Goal: Entertainment & Leisure: Consume media (video, audio)

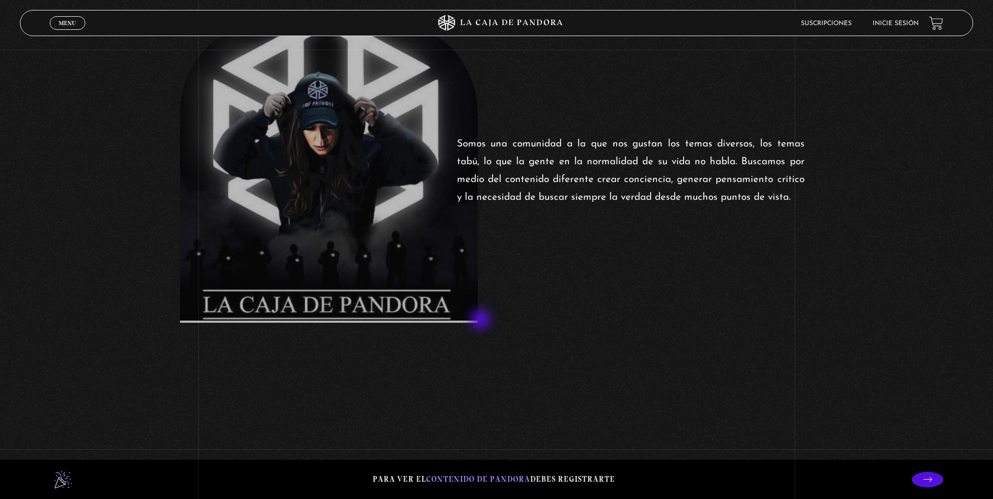
scroll to position [576, 0]
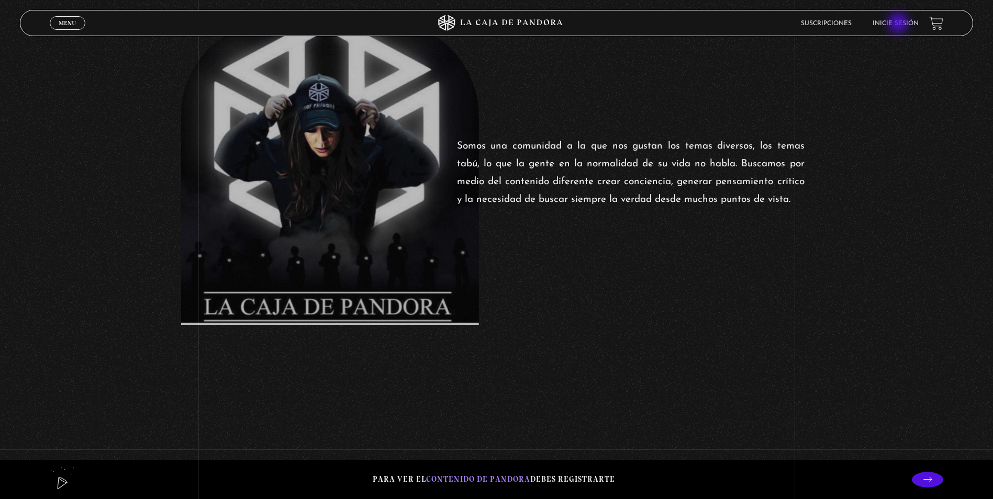
click at [899, 24] on link "Inicie sesión" at bounding box center [896, 23] width 46 height 6
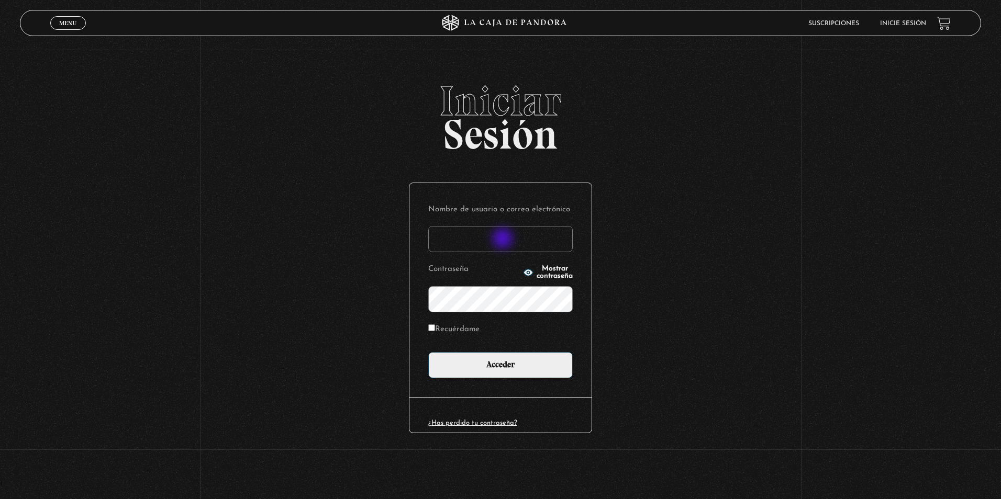
click at [504, 240] on input "Nombre de usuario o correo electrónico" at bounding box center [500, 239] width 144 height 26
type input "laskarisamanda@gmail.com"
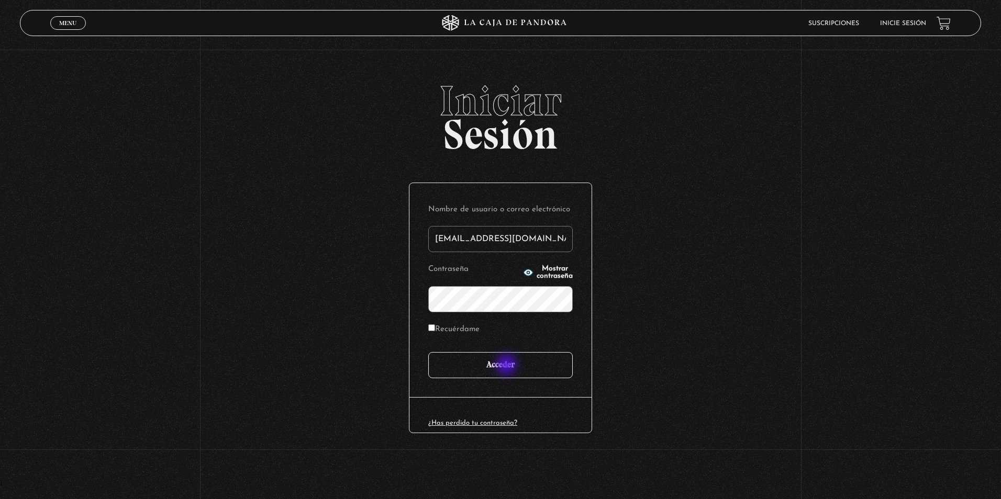
click at [508, 366] on input "Acceder" at bounding box center [500, 365] width 144 height 26
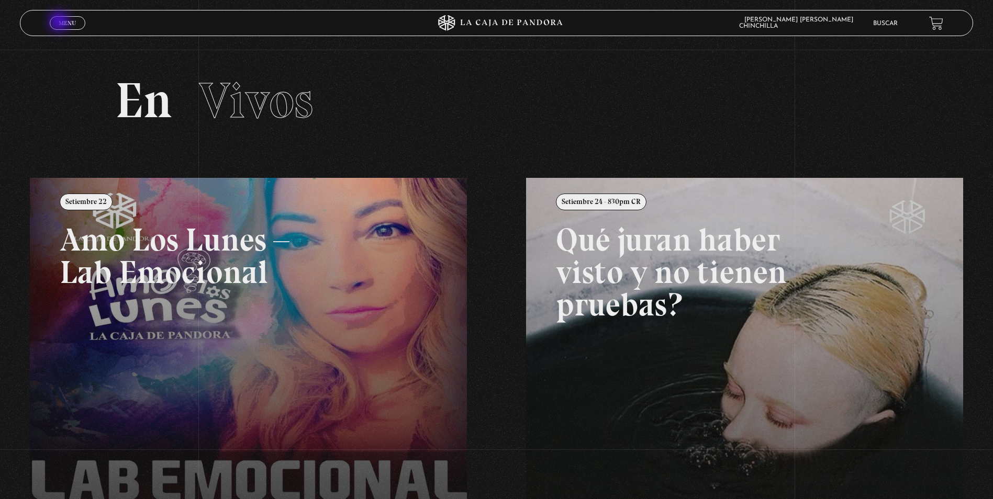
click at [64, 22] on span "Menu" at bounding box center [67, 23] width 17 height 6
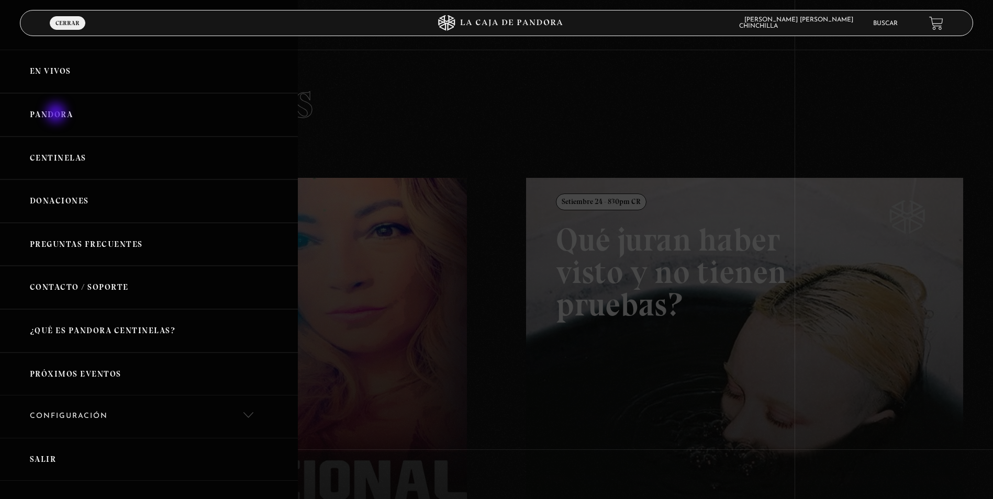
click at [57, 114] on link "Pandora" at bounding box center [149, 114] width 298 height 43
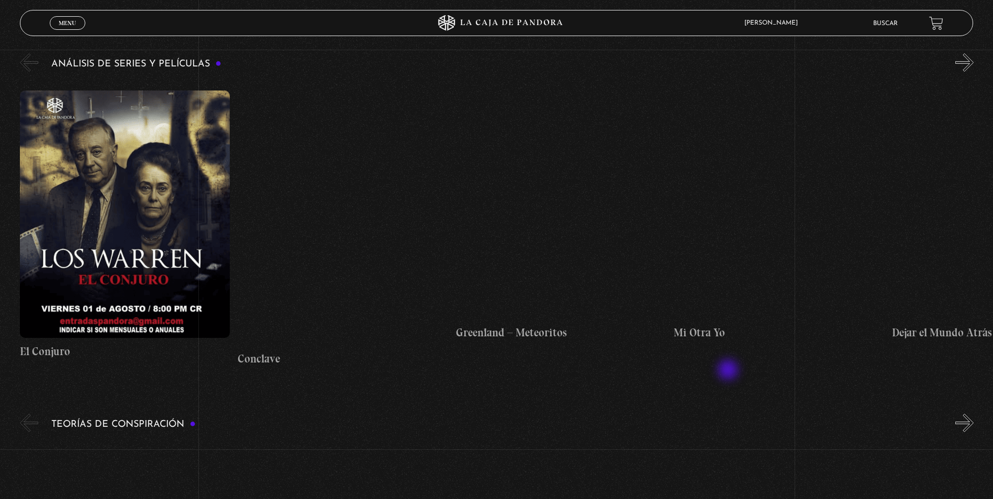
scroll to position [2237, 0]
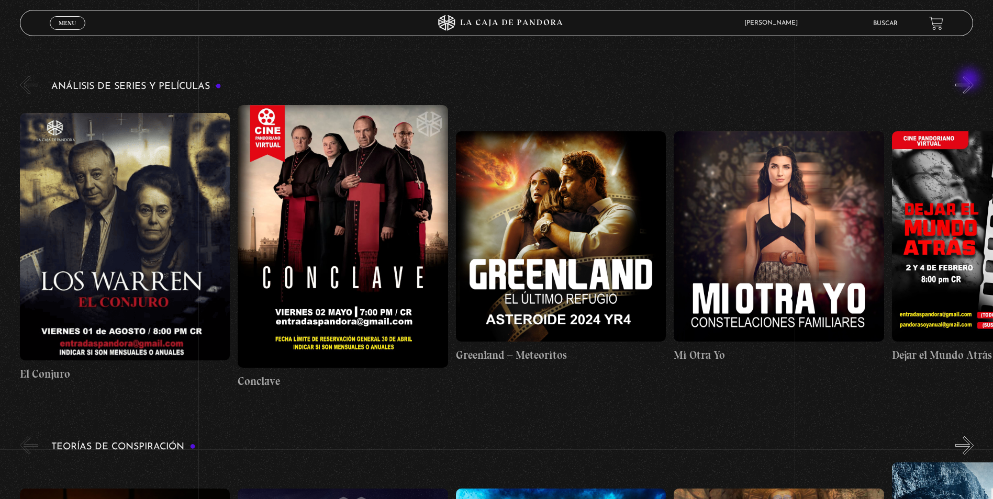
click at [971, 80] on button "»" at bounding box center [964, 85] width 18 height 18
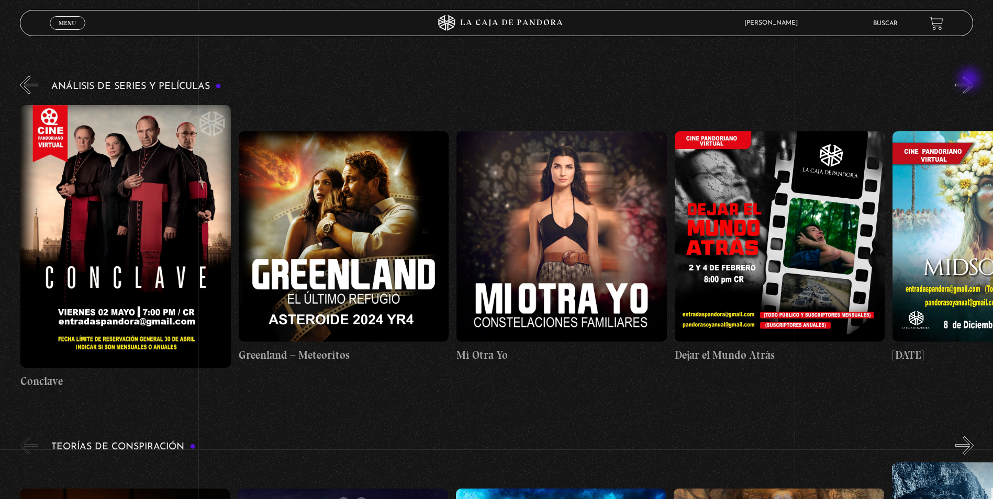
scroll to position [0, 218]
click at [971, 80] on button "»" at bounding box center [964, 85] width 18 height 18
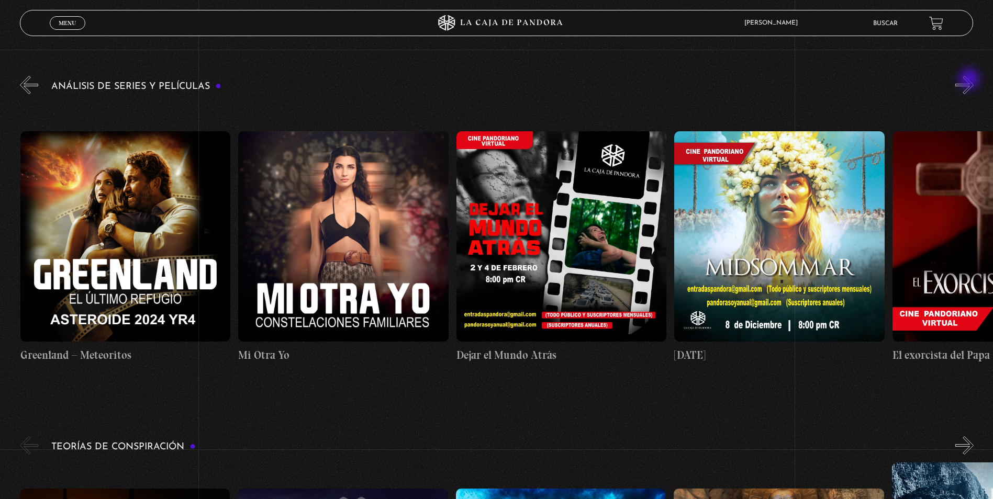
scroll to position [0, 436]
click at [971, 80] on button "»" at bounding box center [964, 85] width 18 height 18
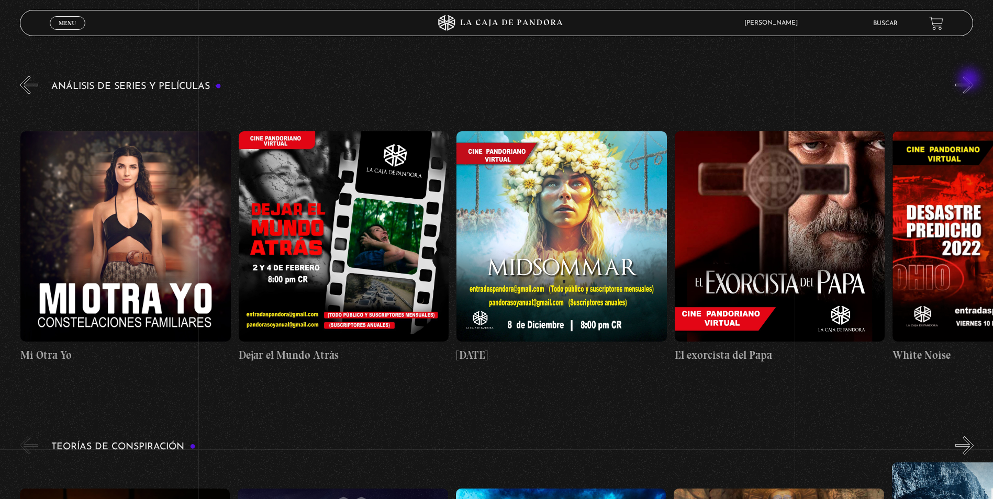
scroll to position [0, 654]
click at [969, 81] on button "»" at bounding box center [964, 85] width 18 height 18
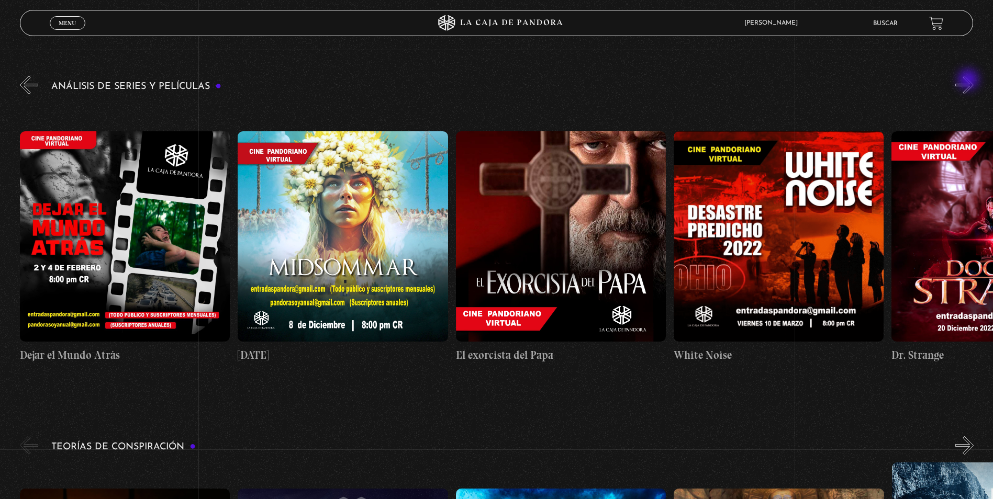
click at [969, 81] on button "»" at bounding box center [964, 85] width 18 height 18
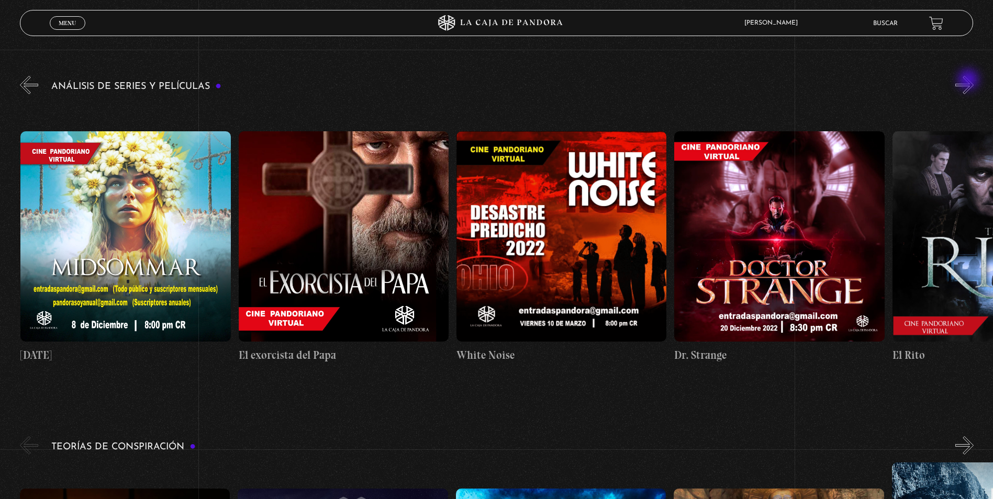
scroll to position [0, 1090]
click at [973, 78] on button "»" at bounding box center [964, 85] width 18 height 18
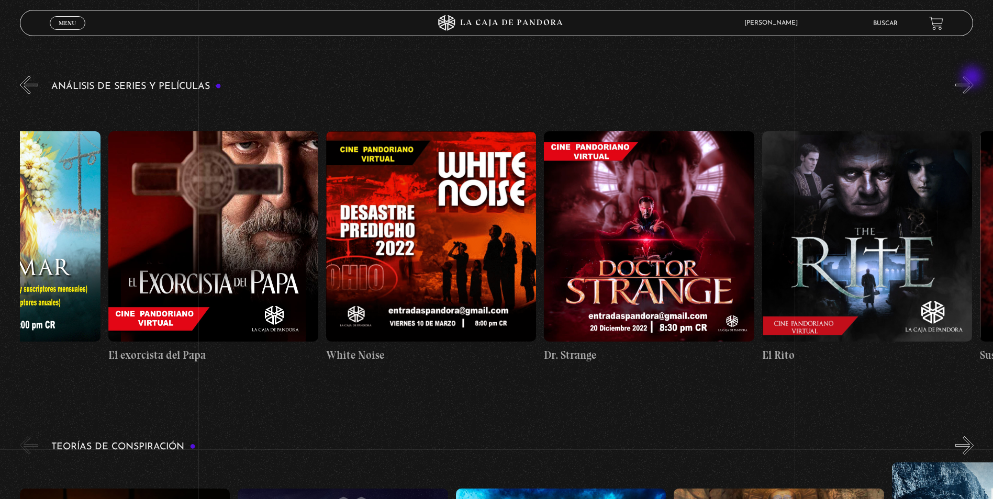
click at [973, 78] on button "»" at bounding box center [964, 85] width 18 height 18
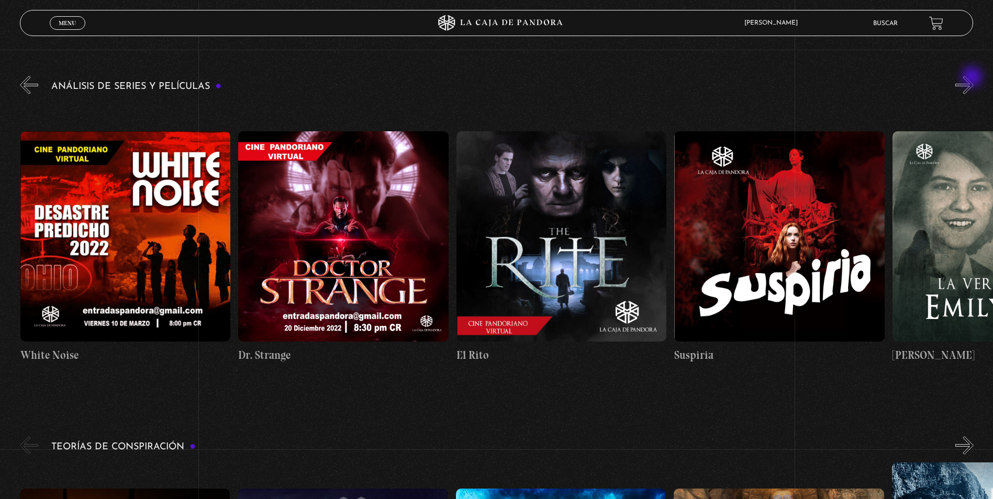
click at [973, 78] on button "»" at bounding box center [964, 85] width 18 height 18
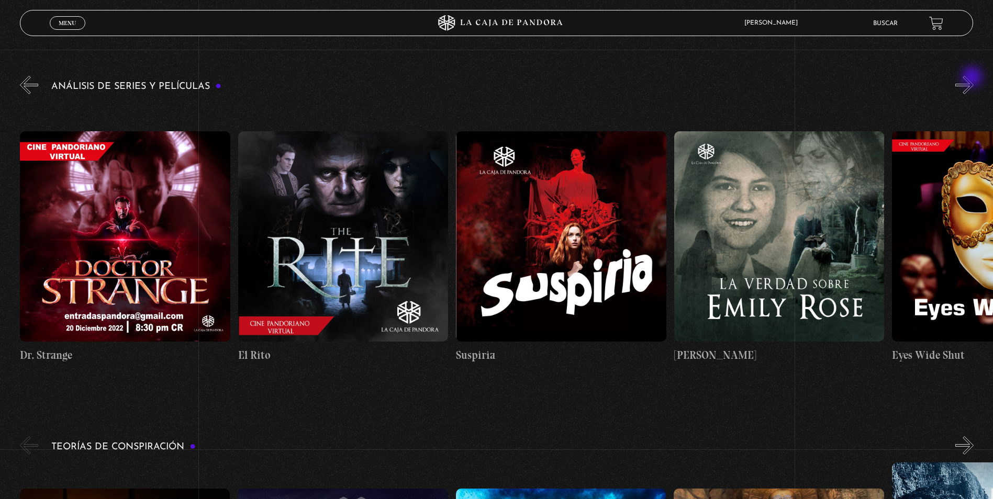
scroll to position [0, 1744]
click at [973, 78] on button "»" at bounding box center [964, 85] width 18 height 18
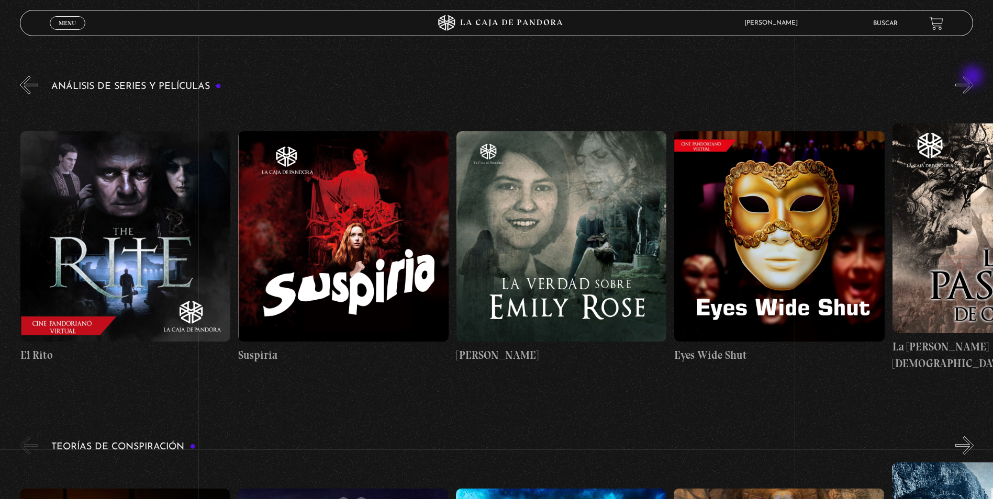
scroll to position [0, 1962]
click at [974, 77] on button "»" at bounding box center [964, 85] width 18 height 18
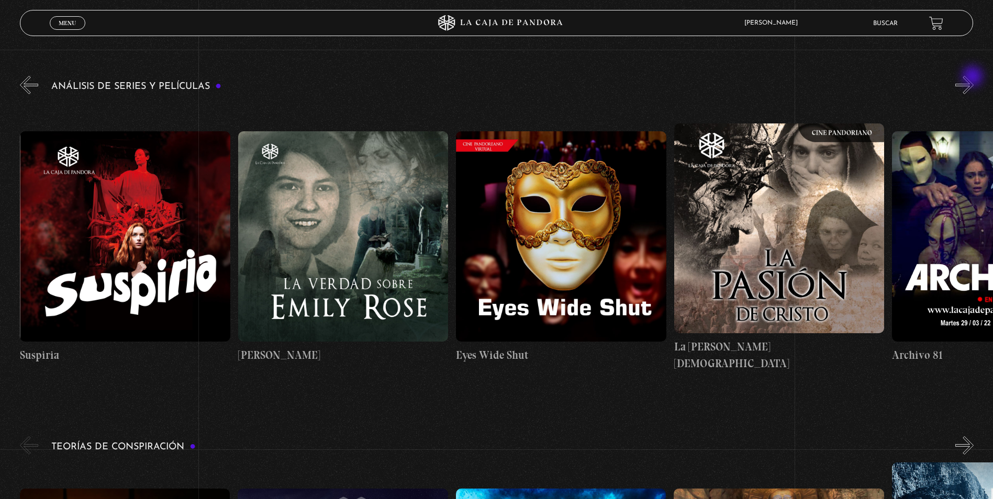
click at [974, 77] on button "»" at bounding box center [964, 85] width 18 height 18
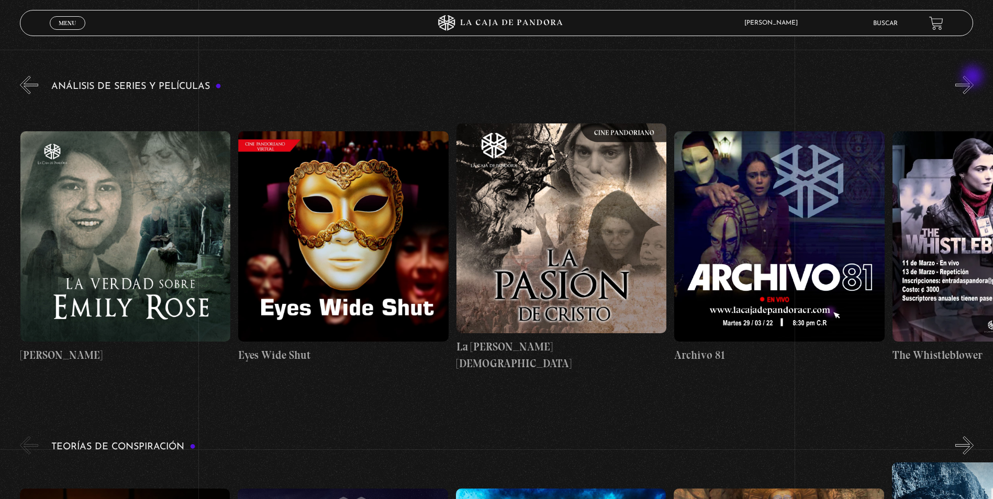
scroll to position [0, 2398]
click at [974, 77] on button "»" at bounding box center [964, 85] width 18 height 18
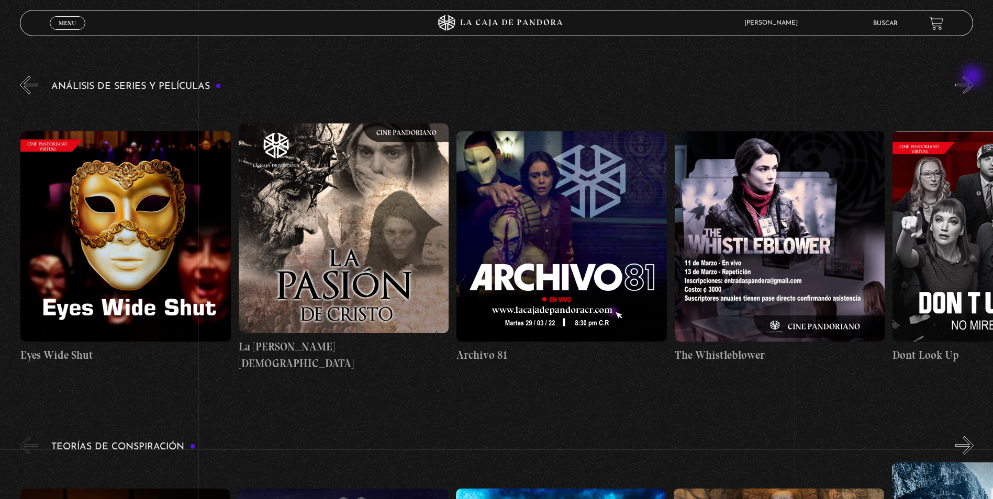
scroll to position [0, 2616]
click at [974, 77] on button "»" at bounding box center [964, 85] width 18 height 18
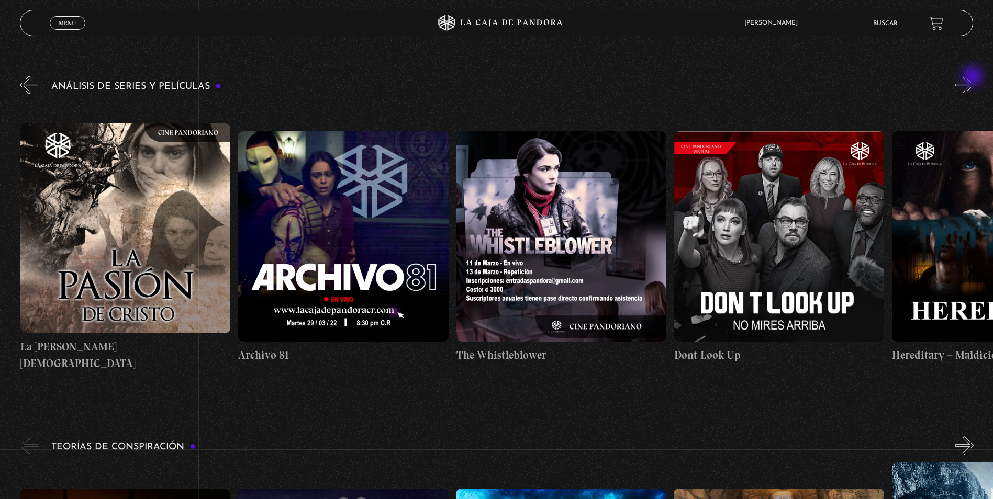
scroll to position [0, 2834]
click at [974, 77] on button "»" at bounding box center [964, 85] width 18 height 18
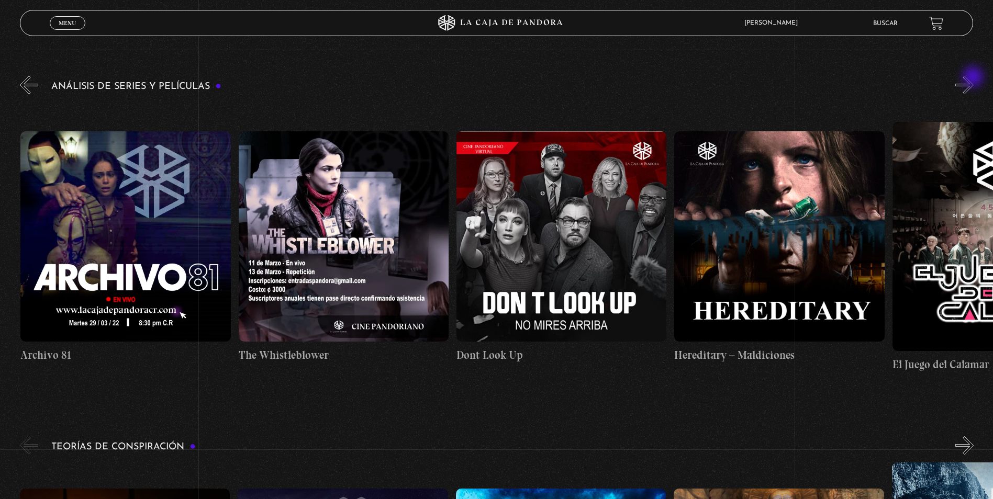
scroll to position [0, 3052]
click at [974, 78] on button "»" at bounding box center [964, 85] width 18 height 18
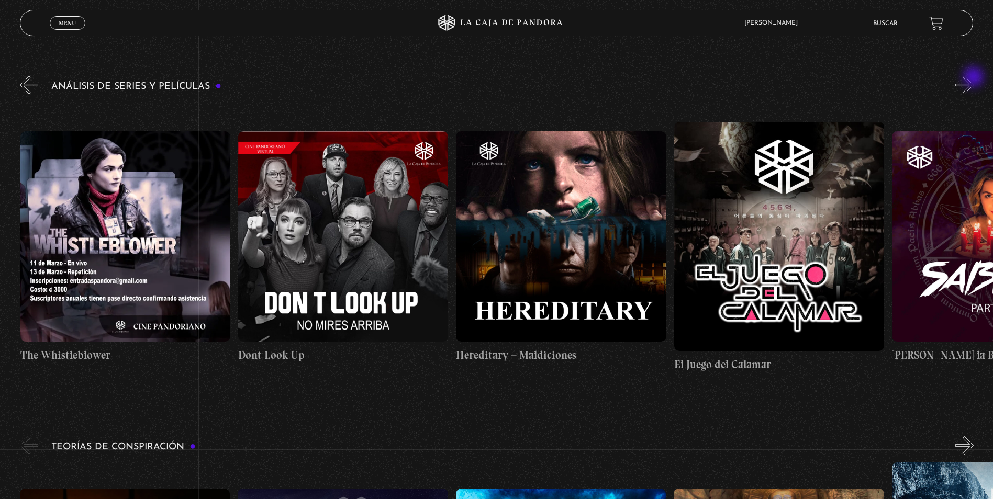
scroll to position [0, 3270]
click at [974, 78] on button "»" at bounding box center [964, 85] width 18 height 18
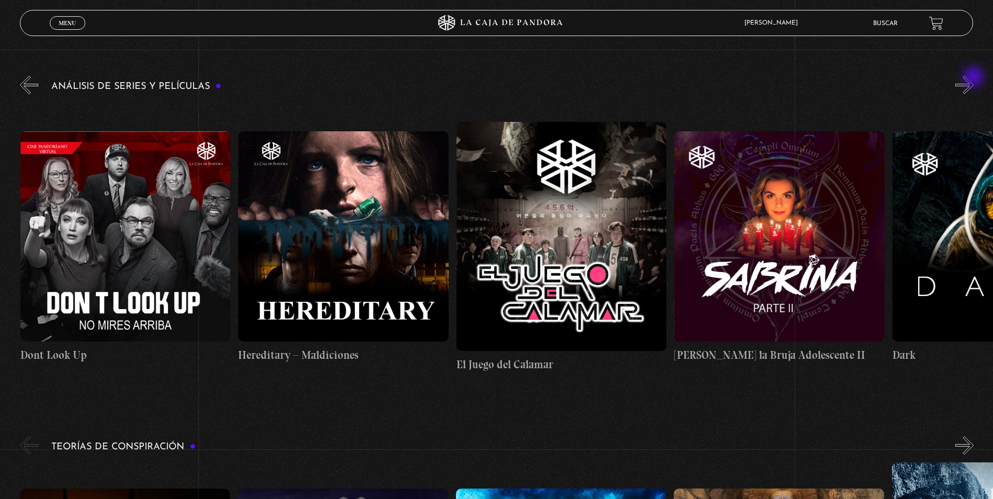
click at [974, 78] on button "»" at bounding box center [964, 85] width 18 height 18
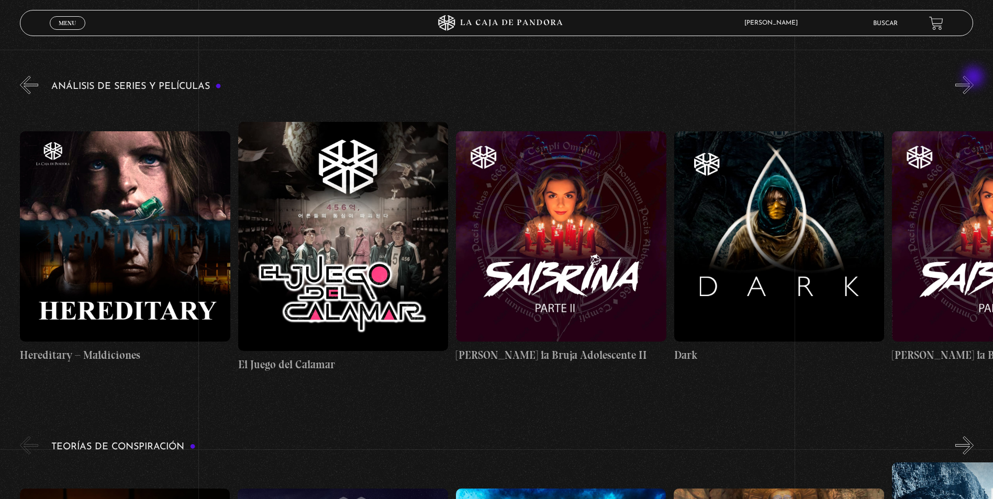
click at [974, 78] on button "»" at bounding box center [964, 85] width 18 height 18
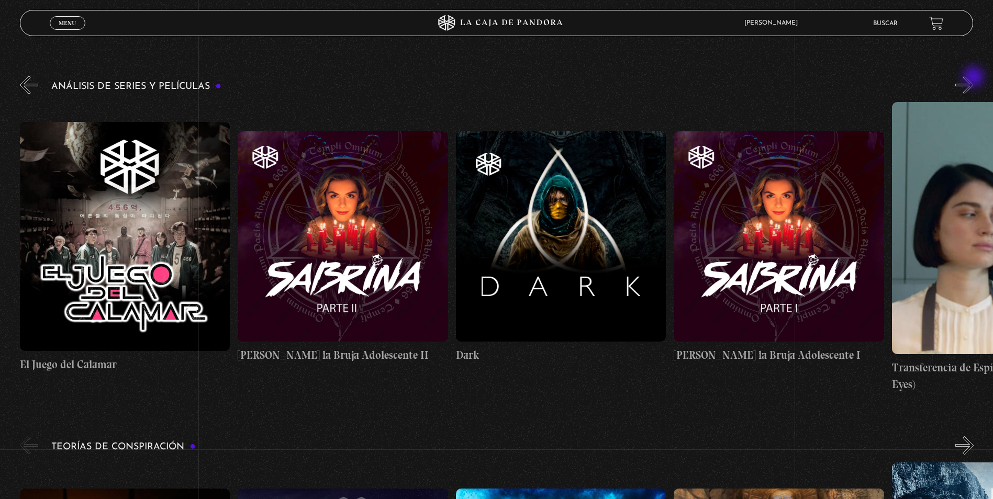
click at [974, 78] on button "»" at bounding box center [964, 85] width 18 height 18
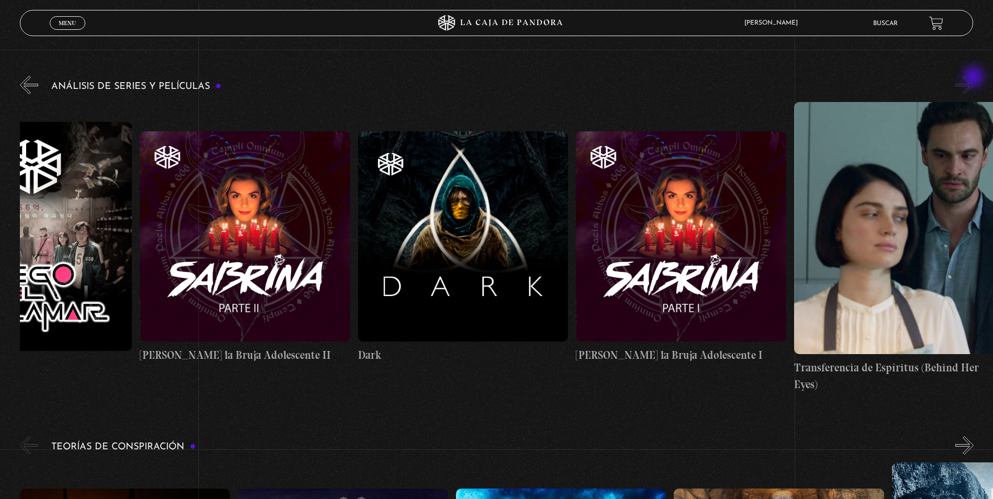
scroll to position [0, 4033]
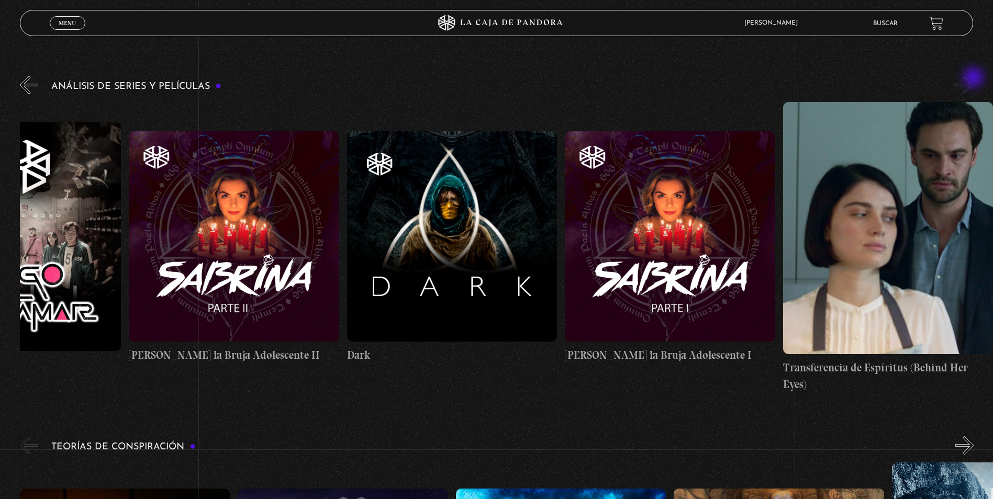
click at [974, 79] on button "»" at bounding box center [964, 85] width 18 height 18
click at [974, 86] on button "»" at bounding box center [964, 85] width 18 height 18
click at [31, 84] on button "«" at bounding box center [29, 85] width 18 height 18
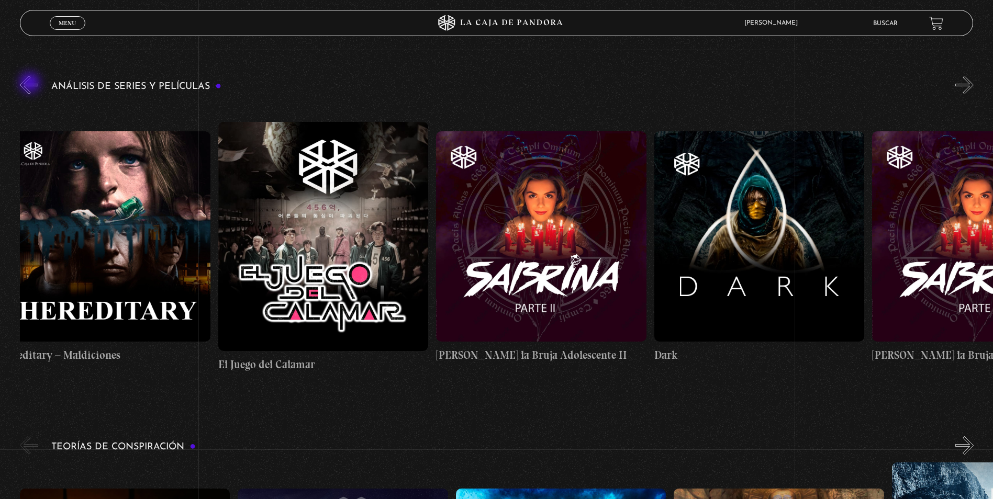
click at [31, 84] on button "«" at bounding box center [29, 85] width 18 height 18
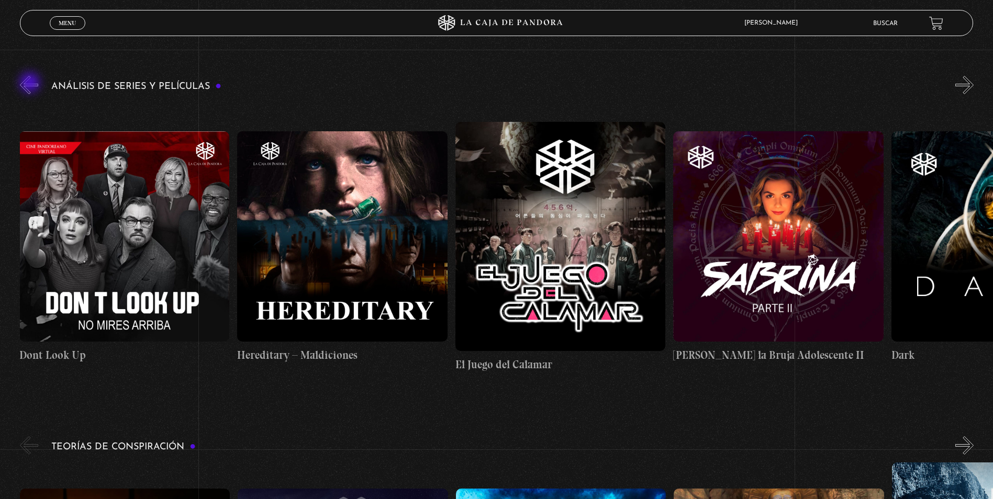
click at [31, 84] on button "«" at bounding box center [29, 85] width 18 height 18
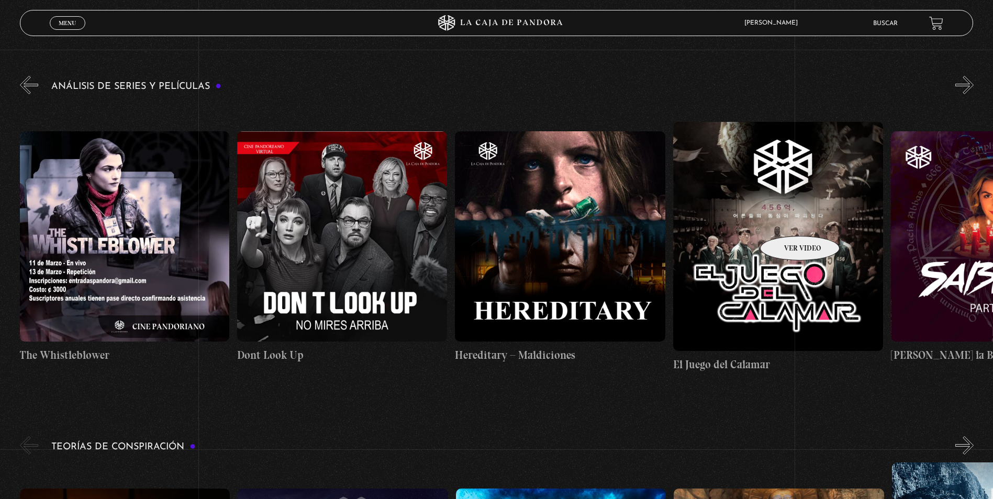
scroll to position [0, 3270]
click at [786, 220] on figure at bounding box center [779, 236] width 210 height 229
